Goal: Task Accomplishment & Management: Complete application form

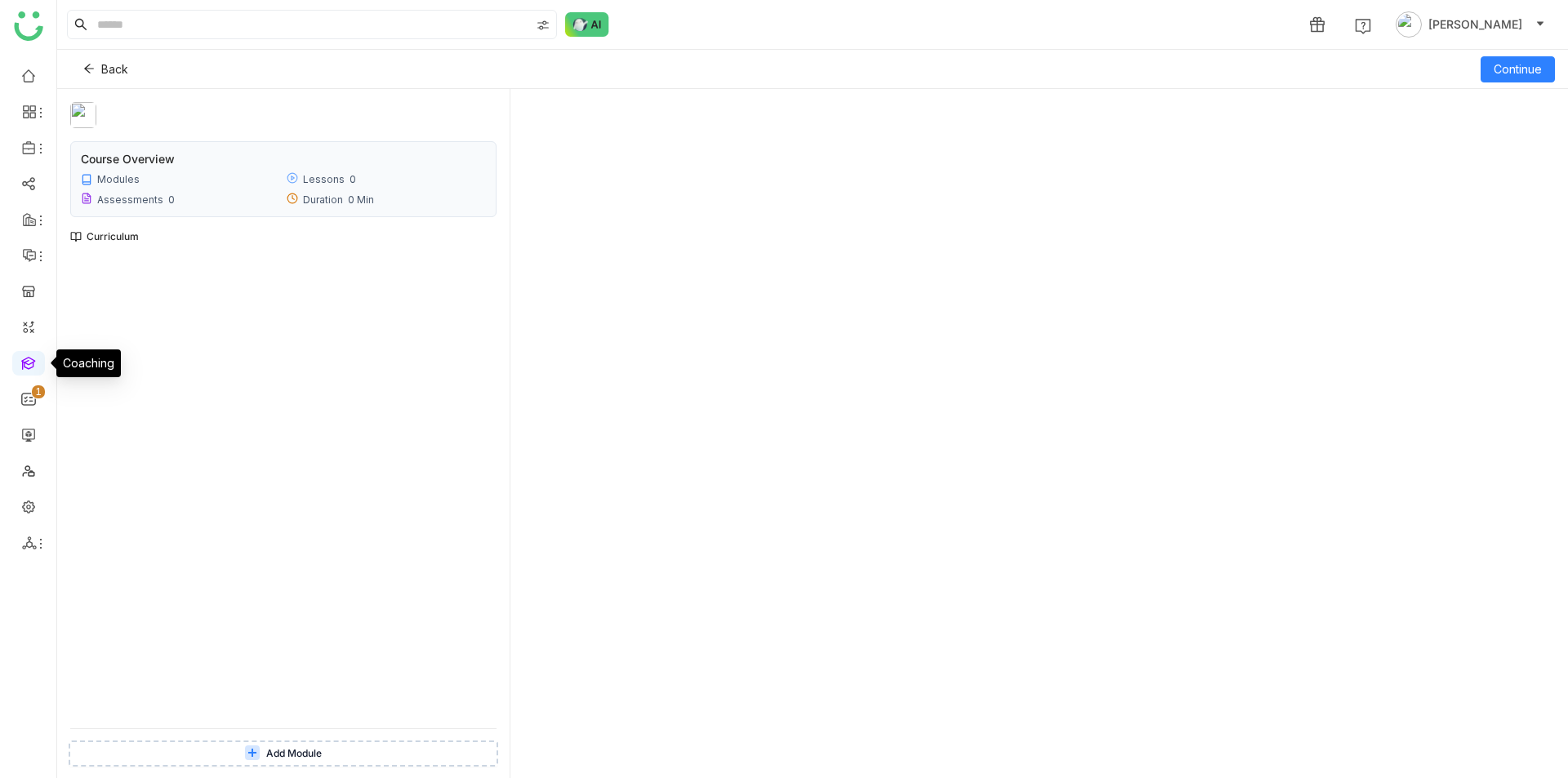
click at [26, 357] on link at bounding box center [29, 362] width 15 height 14
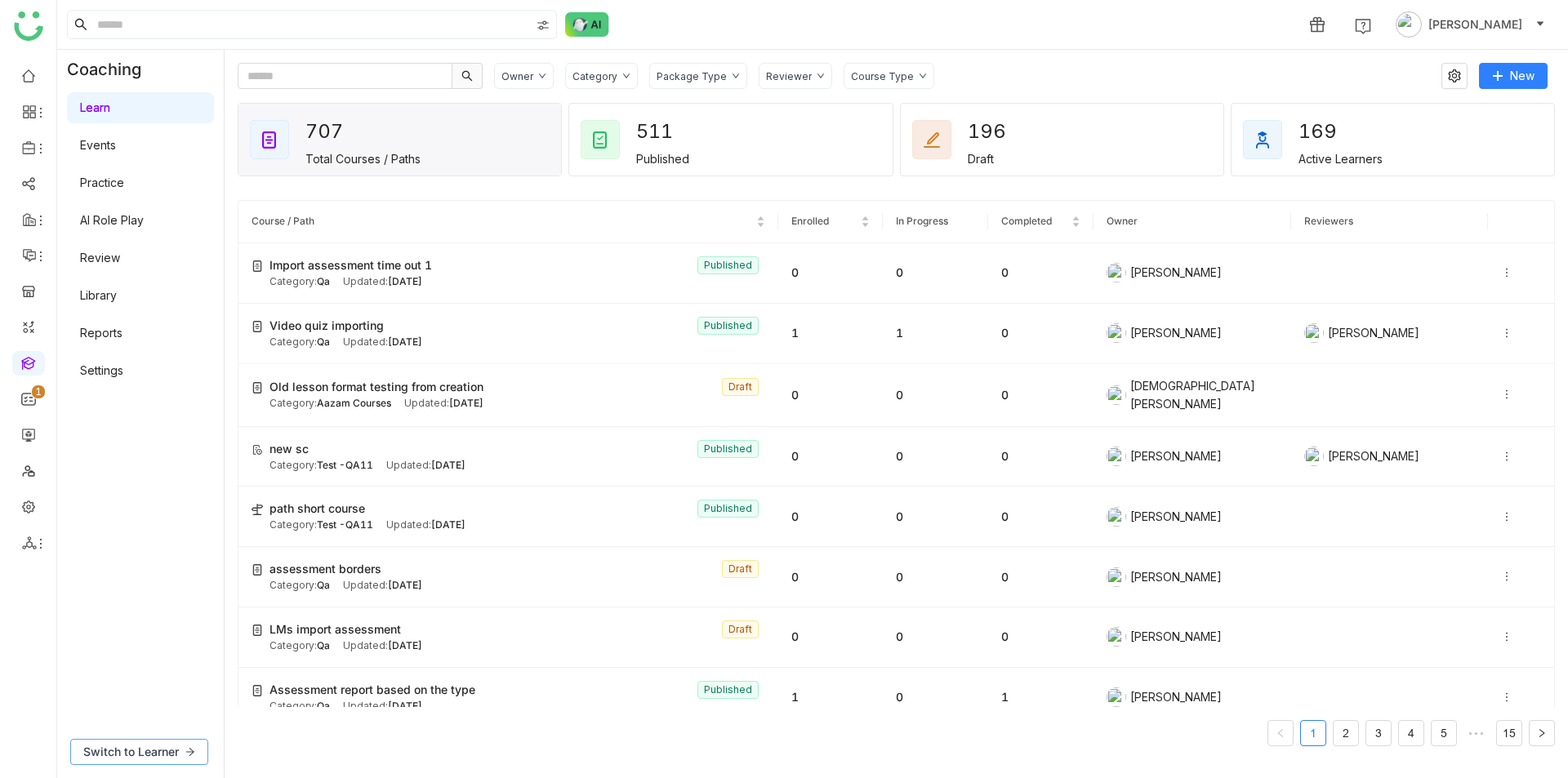
drag, startPoint x: 160, startPoint y: 752, endPoint x: 162, endPoint y: 627, distance: 125.0
click at [162, 629] on div "Coaching Learn Events Practice AI Role Play Review Library Reports Settings Swi…" at bounding box center [140, 413] width 167 height 728
click at [120, 223] on link "AI Role Play" at bounding box center [112, 220] width 64 height 14
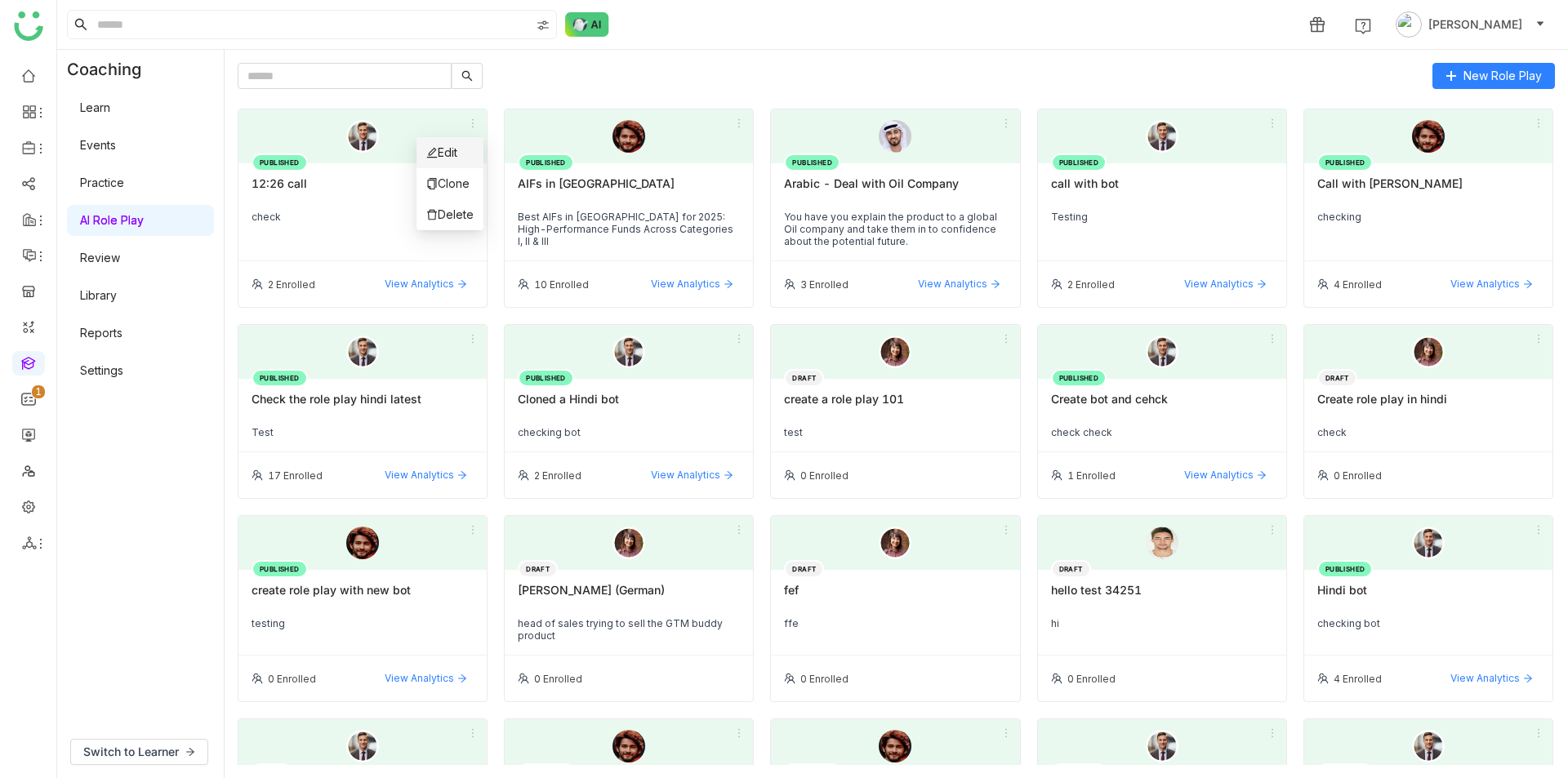
click at [472, 150] on li "Edit" at bounding box center [449, 153] width 67 height 31
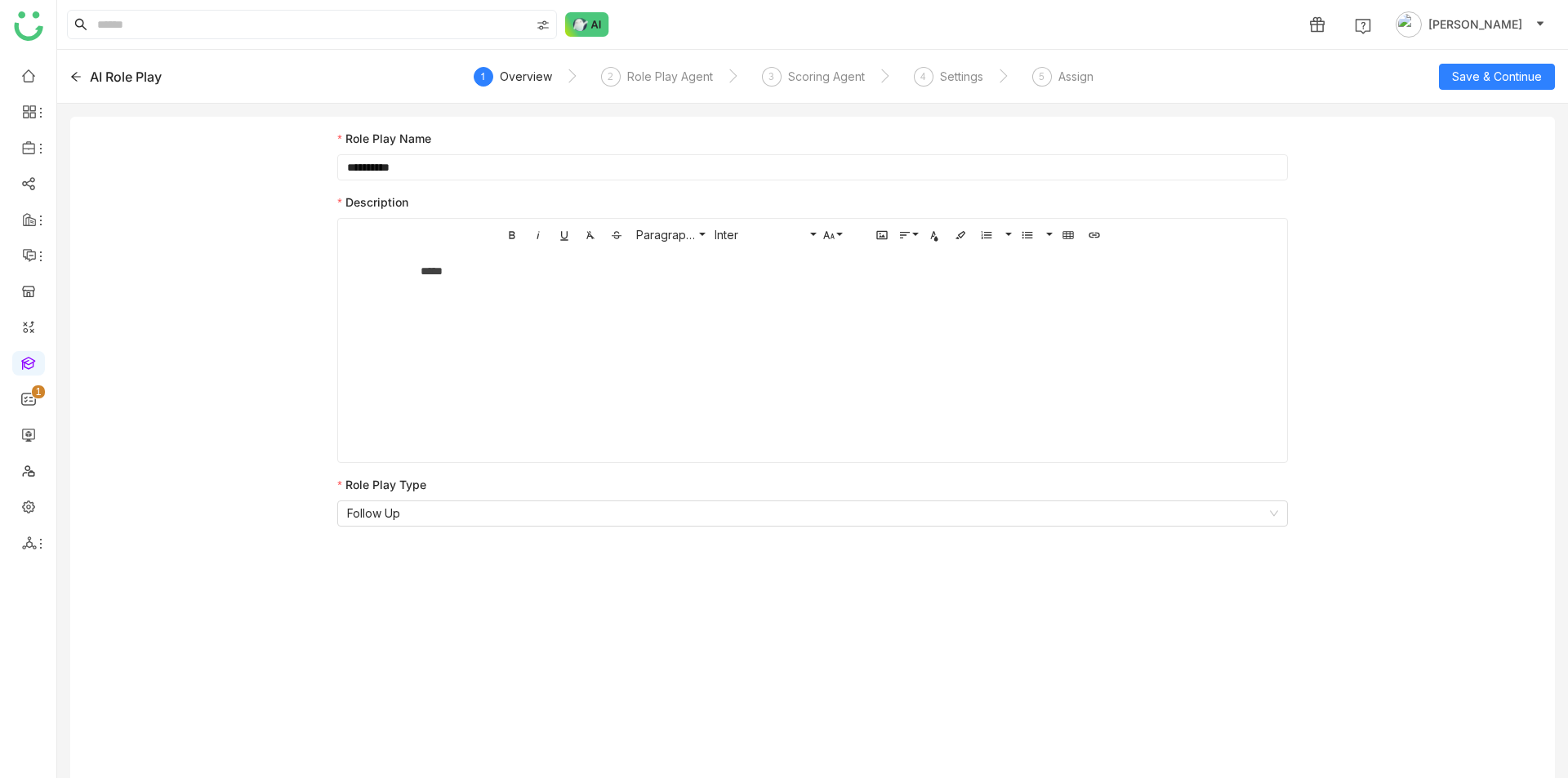
click at [440, 574] on div "**********" at bounding box center [812, 461] width 951 height 662
click at [457, 518] on nz-select-item "Follow Up" at bounding box center [812, 513] width 931 height 25
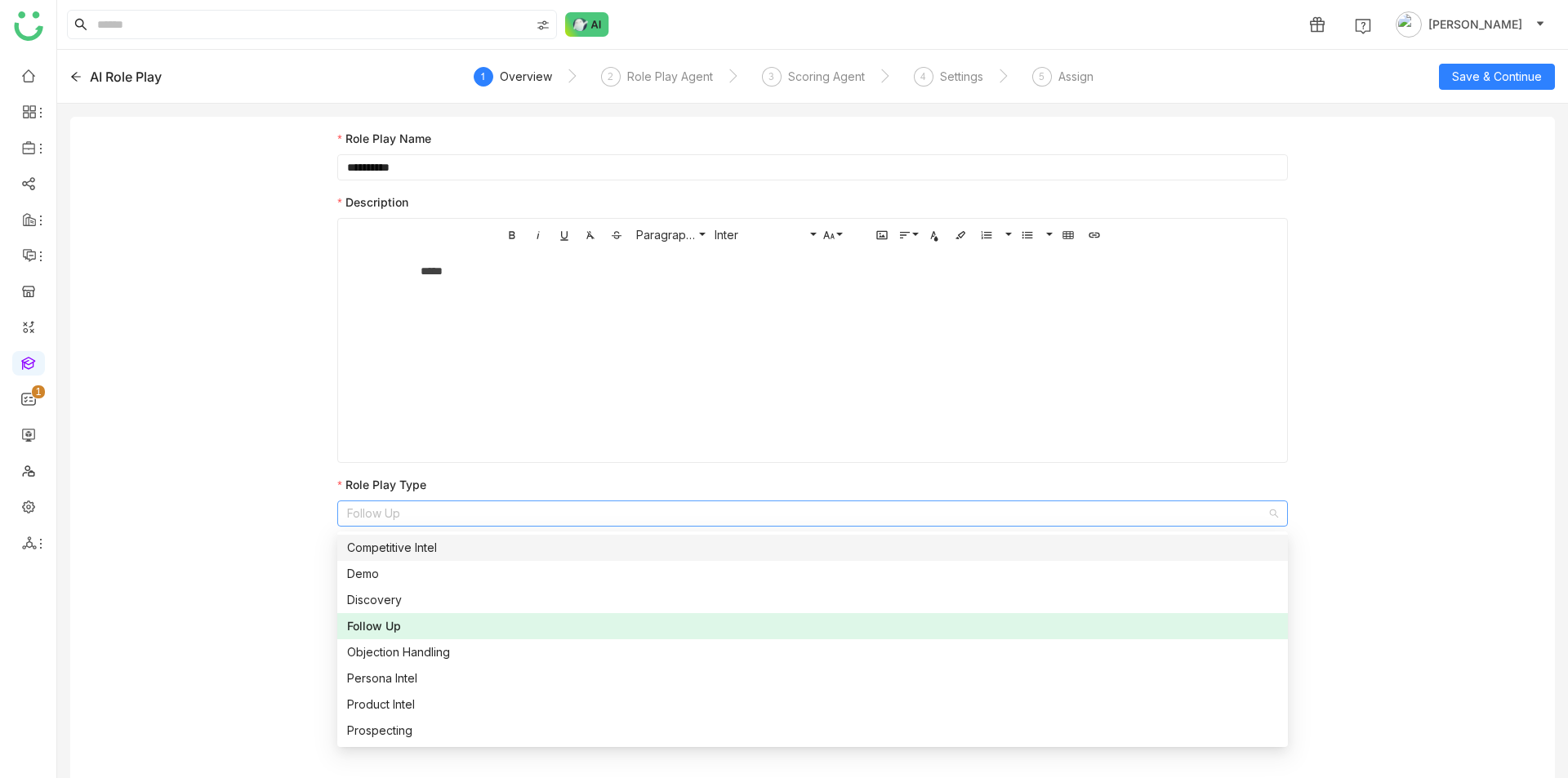
click at [500, 496] on nz-form-label "Role Play Type" at bounding box center [812, 488] width 951 height 25
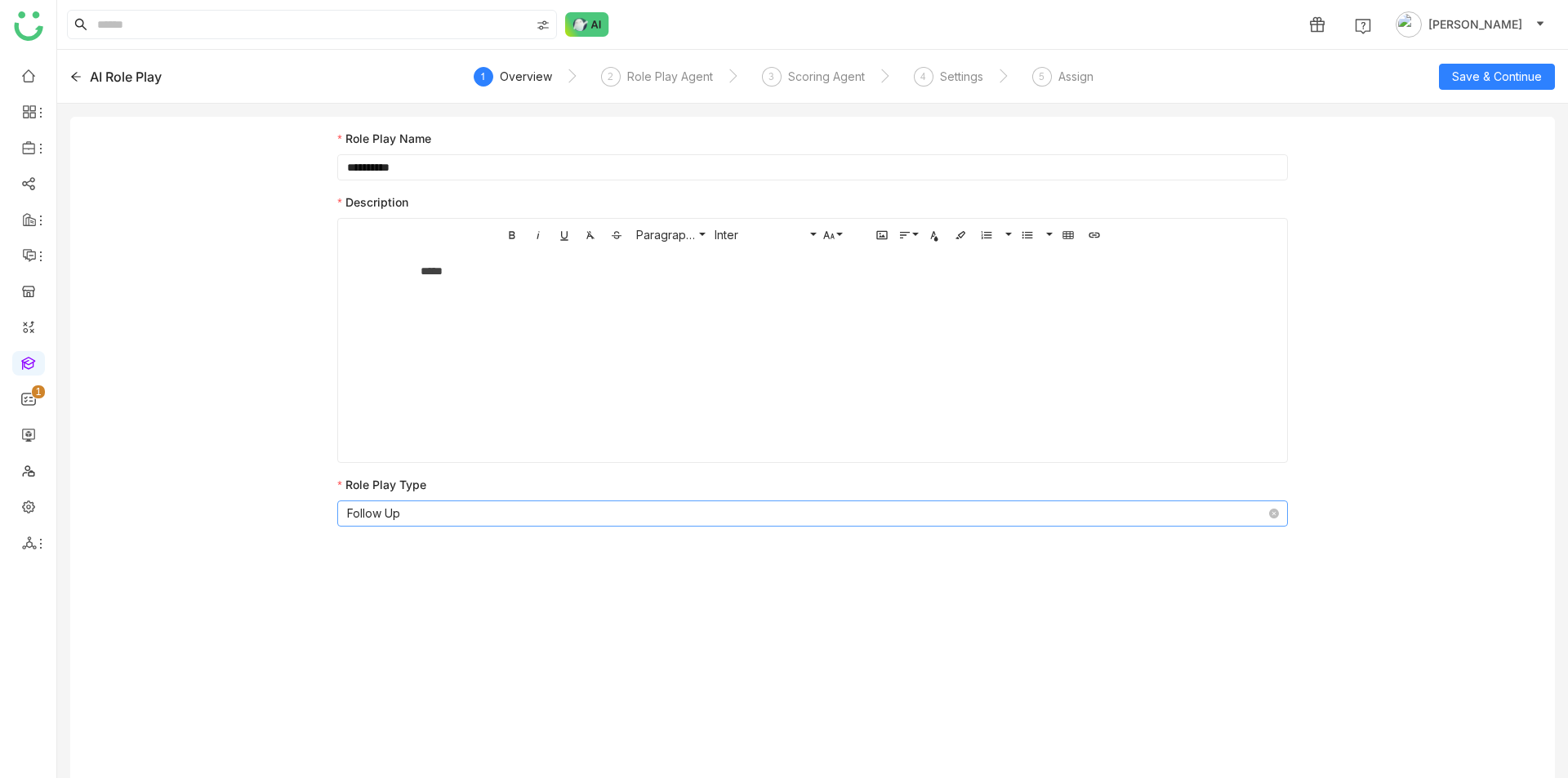
click at [719, 509] on nz-select-item "Follow Up" at bounding box center [812, 513] width 931 height 25
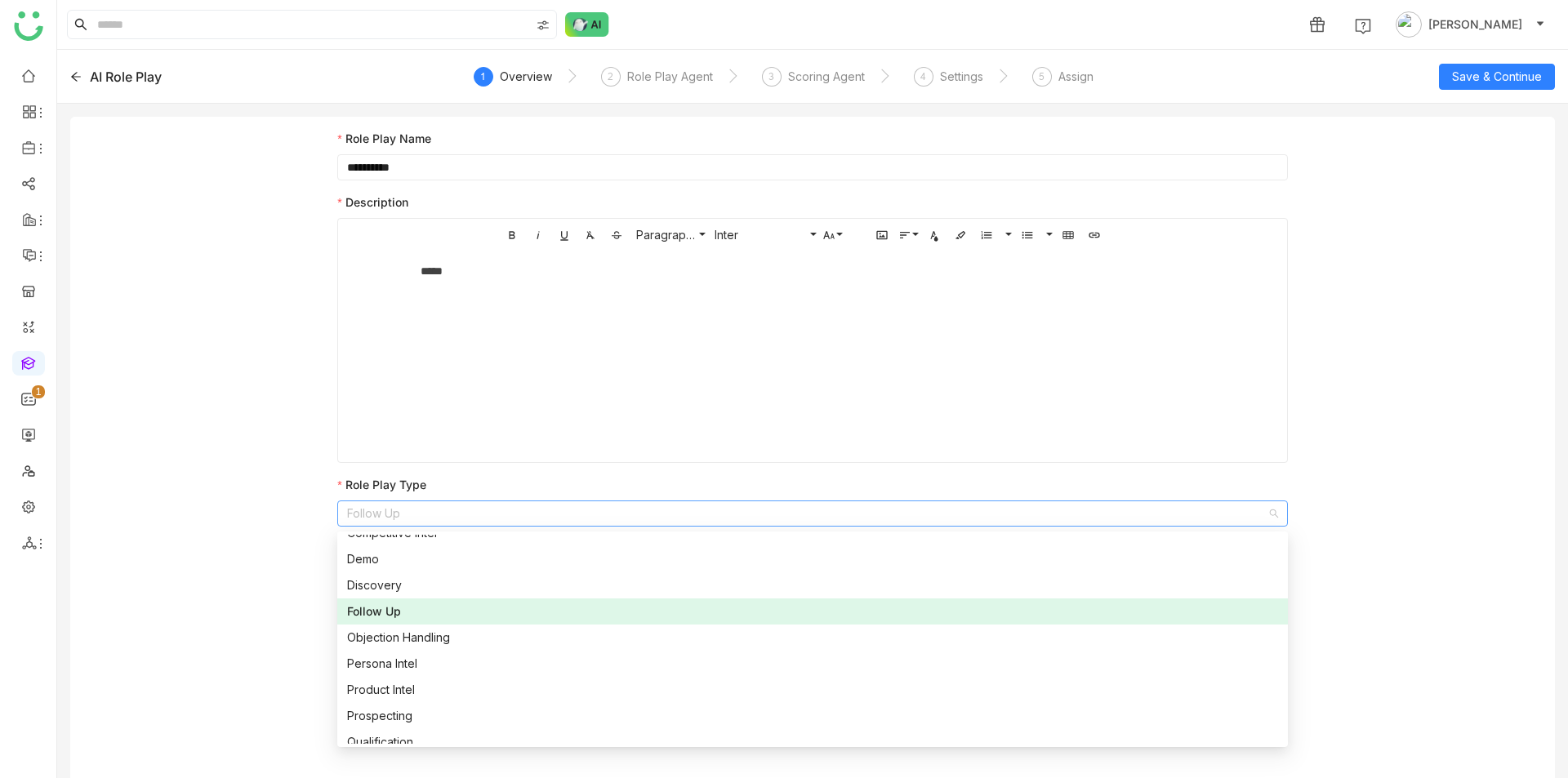
scroll to position [26, 0]
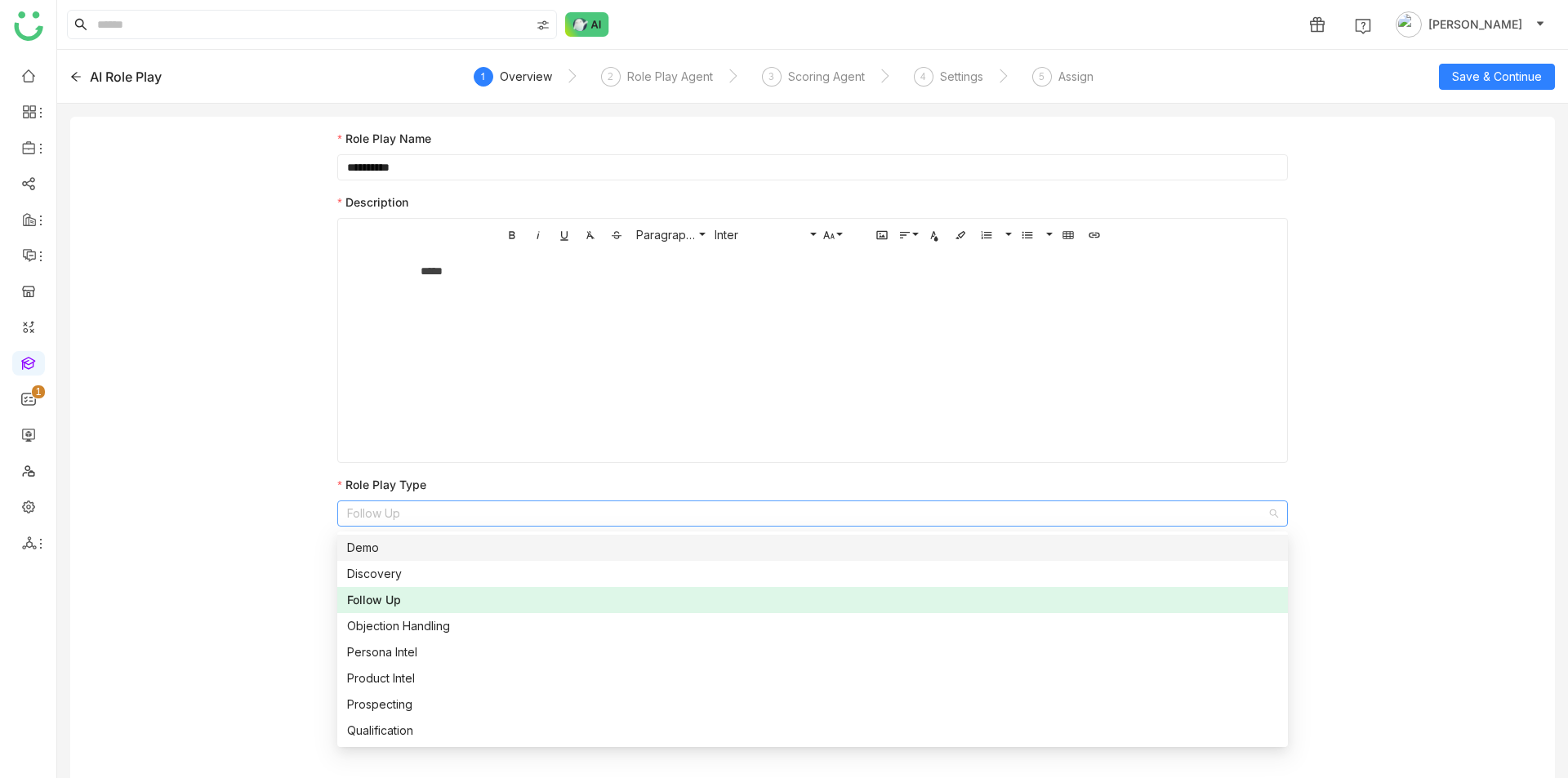
click at [596, 495] on nz-form-label "Role Play Type" at bounding box center [812, 488] width 951 height 25
